Goal: Information Seeking & Learning: Find specific fact

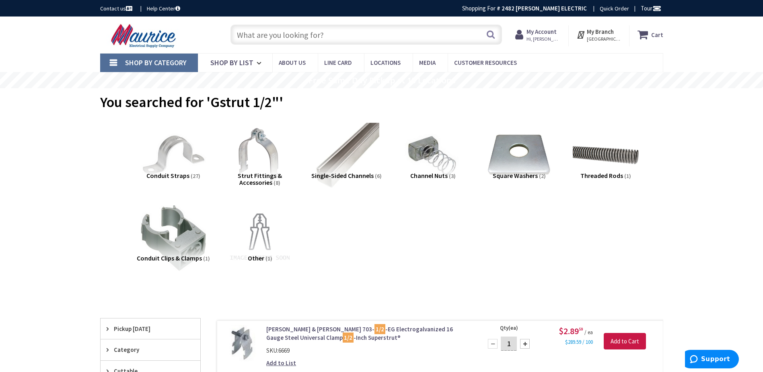
click at [253, 36] on input "text" at bounding box center [367, 35] width 272 height 20
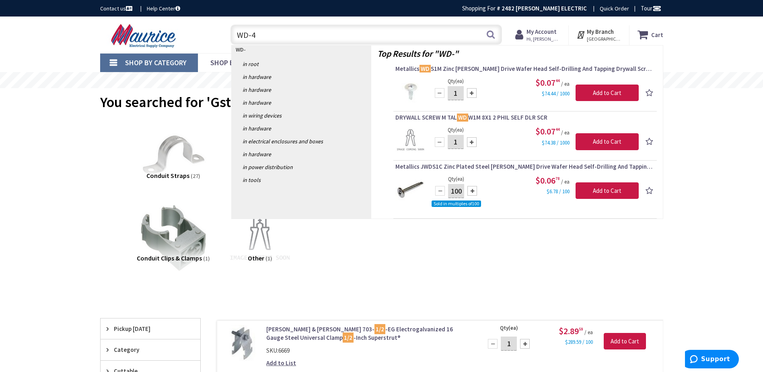
type input "WD-40"
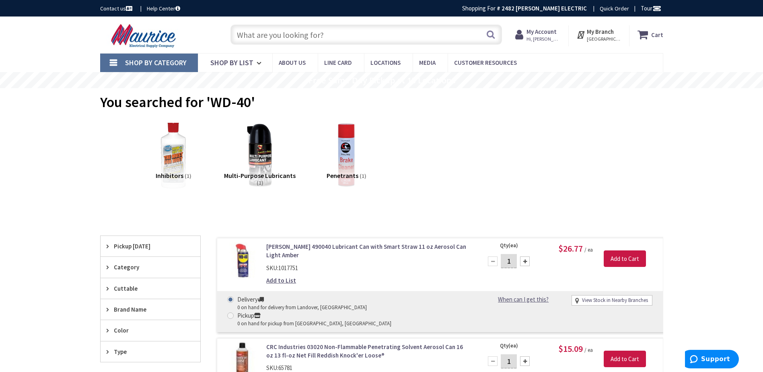
click at [284, 30] on input "text" at bounding box center [367, 35] width 272 height 20
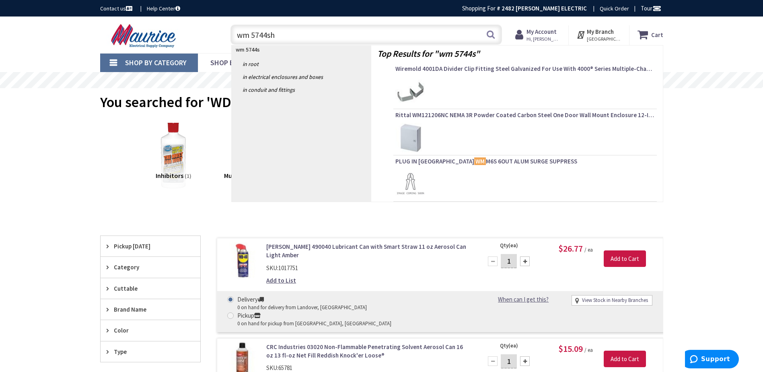
type input "wm 5744shw"
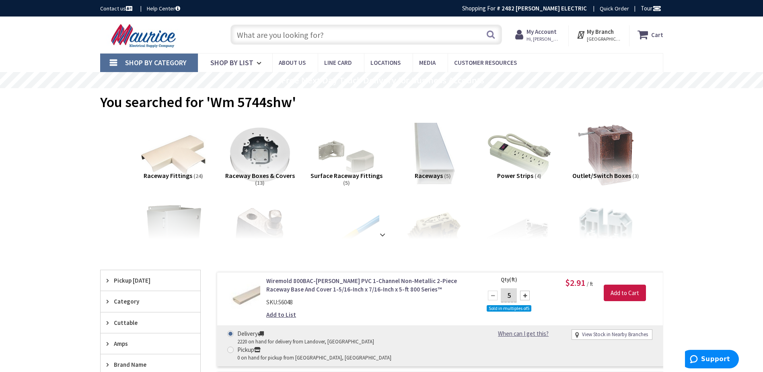
click at [284, 35] on input "text" at bounding box center [367, 35] width 272 height 20
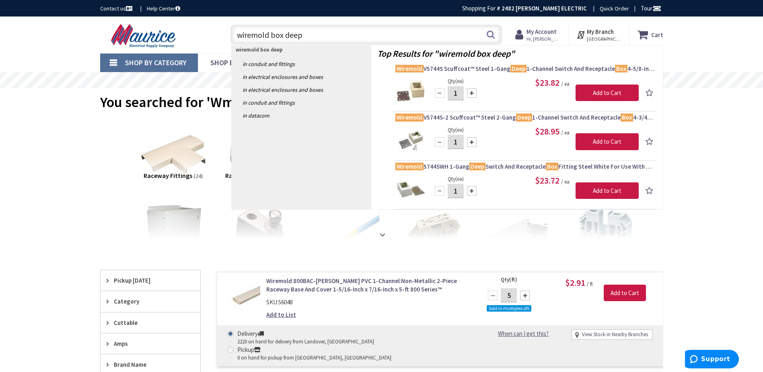
type input "wiremold box deep"
